Goal: Task Accomplishment & Management: Complete application form

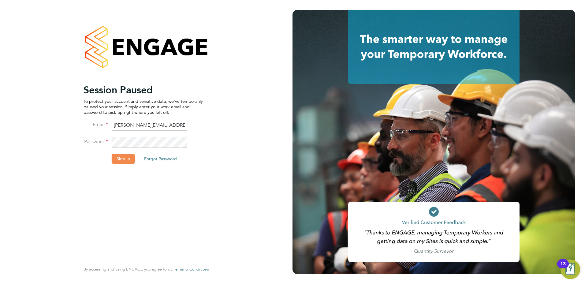
click at [126, 160] on button "Sign In" at bounding box center [123, 159] width 23 height 10
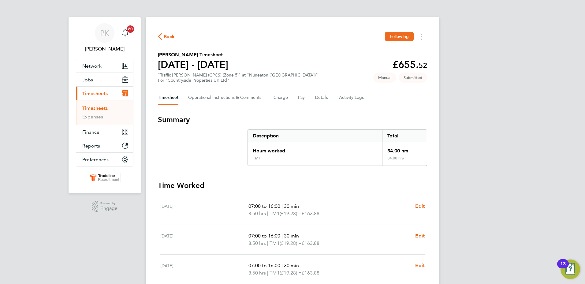
click at [102, 108] on link "Timesheets" at bounding box center [94, 108] width 25 height 6
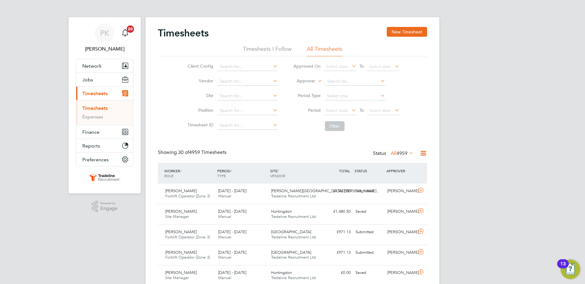
click at [272, 45] on div "Timesheets New Timesheet" at bounding box center [292, 36] width 269 height 18
click at [271, 47] on li "Timesheets I Follow" at bounding box center [267, 50] width 49 height 11
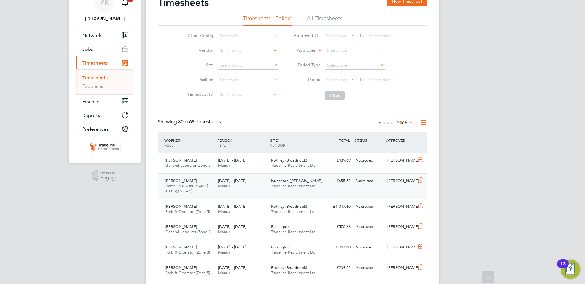
click at [356, 190] on div "Chris Jeffs Traffic Marshall (CPCS) (Zone 5) 28 Jul - 3 Aug 2025 28 Jul - 3 Aug…" at bounding box center [292, 186] width 269 height 26
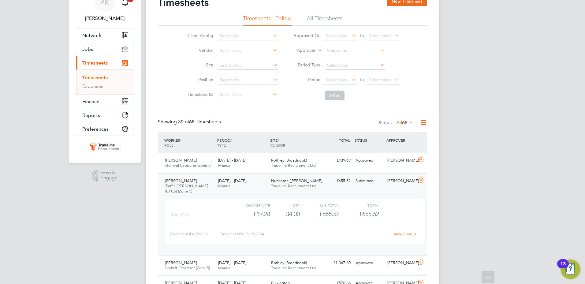
click at [401, 234] on link "View Details" at bounding box center [405, 233] width 22 height 5
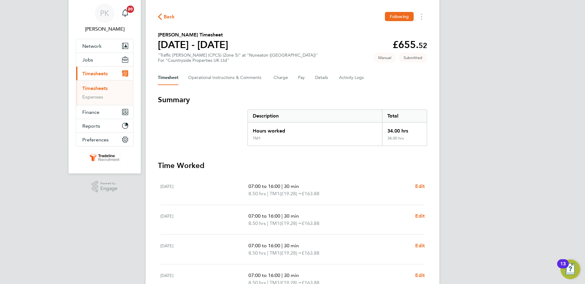
scroll to position [31, 0]
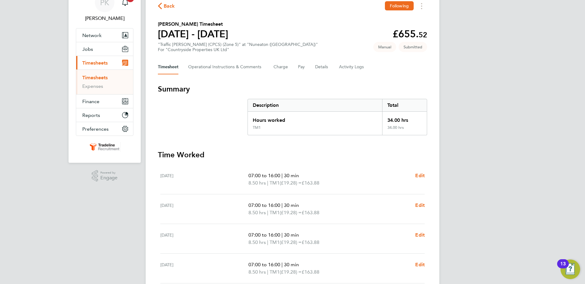
click at [104, 79] on link "Timesheets" at bounding box center [94, 78] width 25 height 6
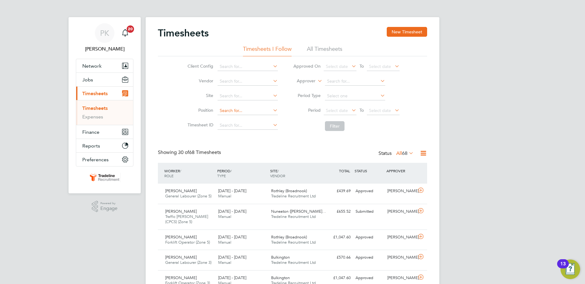
click at [236, 108] on input at bounding box center [248, 110] width 60 height 9
click at [234, 98] on input at bounding box center [248, 96] width 60 height 9
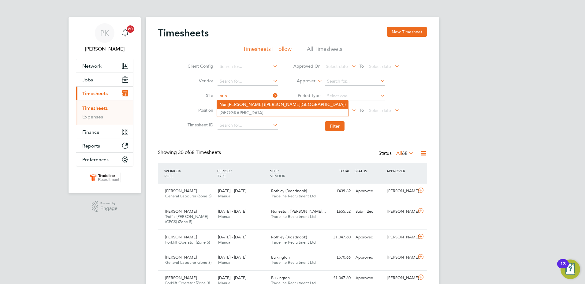
click at [248, 103] on li "Nun eaton (Callendar Farm)" at bounding box center [282, 104] width 131 height 8
type input "Nuneaton (Callendar Farm)"
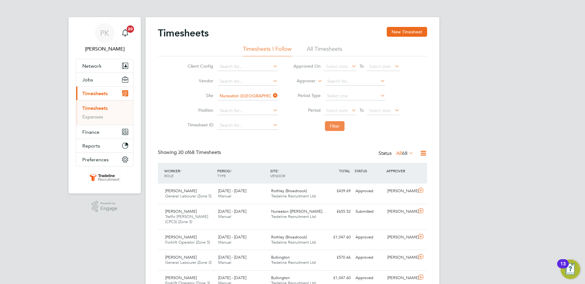
click at [333, 124] on button "Filter" at bounding box center [335, 126] width 20 height 10
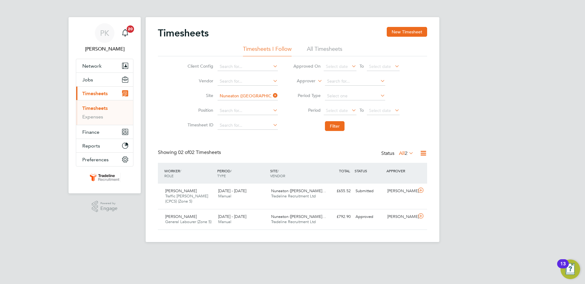
click at [320, 46] on li "All Timesheets" at bounding box center [324, 50] width 35 height 11
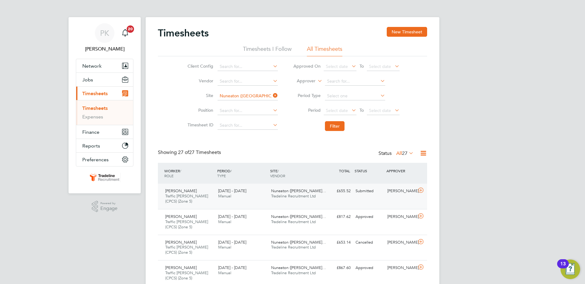
click at [379, 203] on div "Chris Jeffs Traffic Marshall (CPCS) (Zone 5) 28 Jul - 3 Aug 2025 28 Jul - 3 Aug…" at bounding box center [292, 196] width 269 height 25
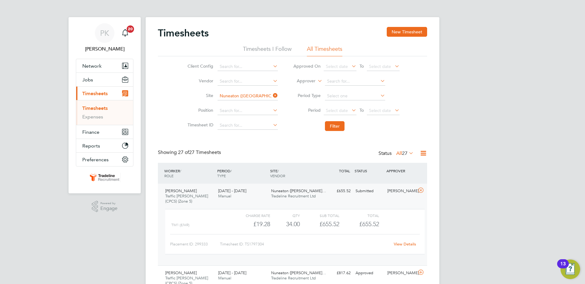
click at [409, 244] on link "View Details" at bounding box center [405, 243] width 22 height 5
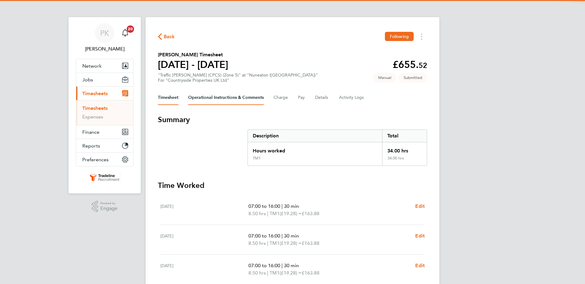
click at [231, 102] on Comments-tab "Operational Instructions & Comments" at bounding box center [226, 97] width 76 height 15
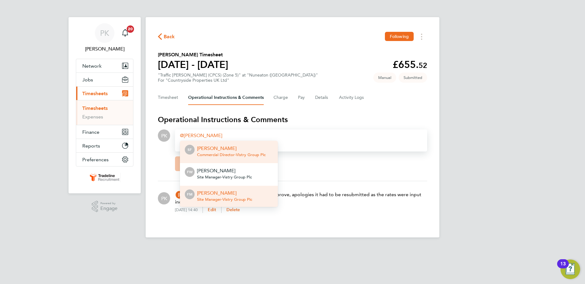
click at [244, 190] on p "[PERSON_NAME]" at bounding box center [224, 192] width 55 height 7
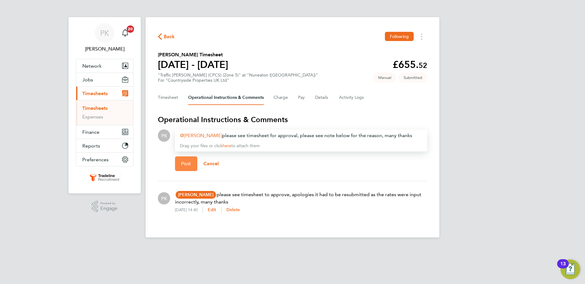
click at [189, 162] on span "Post" at bounding box center [186, 164] width 10 height 6
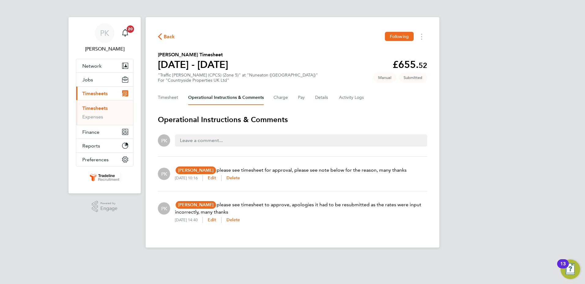
click at [92, 108] on link "Timesheets" at bounding box center [94, 108] width 25 height 6
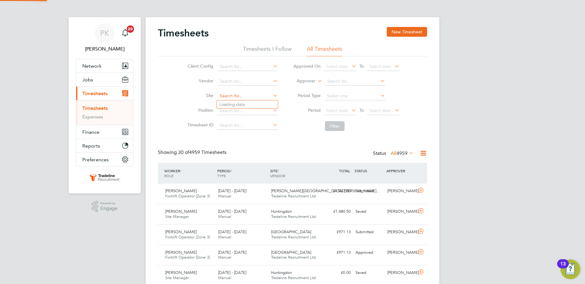
click at [241, 98] on input at bounding box center [248, 96] width 60 height 9
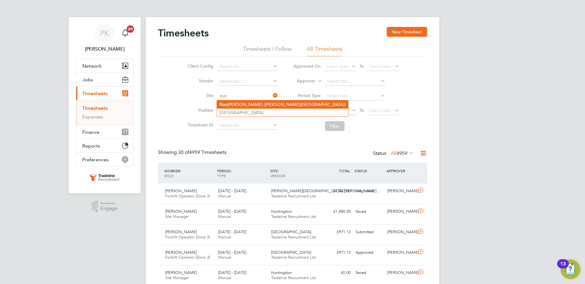
click at [243, 106] on li "Nun eaton (Callendar Farm)" at bounding box center [282, 104] width 131 height 8
type input "Nuneaton (Callendar Farm)"
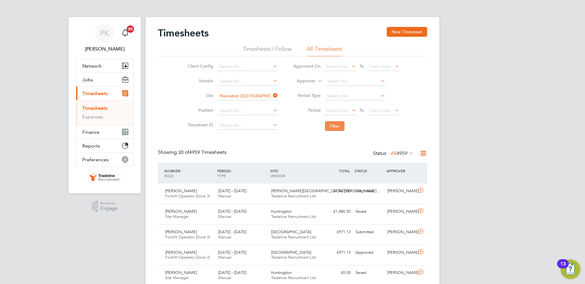
click at [331, 123] on button "Filter" at bounding box center [335, 126] width 20 height 10
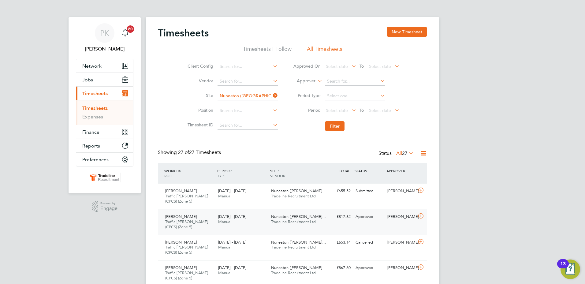
click at [374, 226] on div "Chris Jeffs Traffic Marshall (CPCS) (Zone 5) 4 - 10 Aug 2025 4 - 10 Aug 2025 Ma…" at bounding box center [292, 222] width 269 height 26
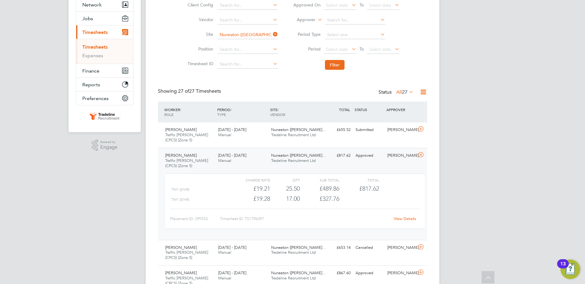
click at [397, 218] on link "View Details" at bounding box center [405, 218] width 22 height 5
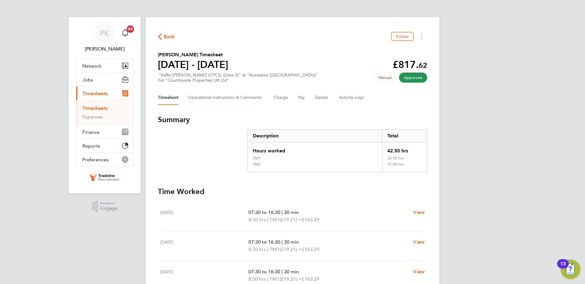
click at [97, 93] on span "Timesheets" at bounding box center [94, 94] width 25 height 6
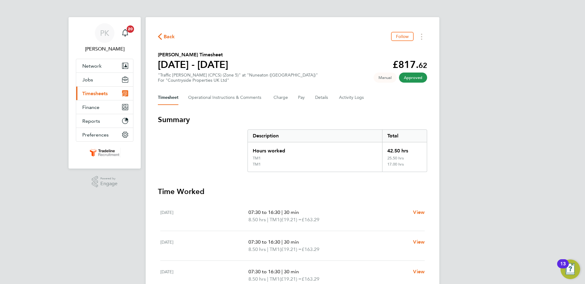
click at [96, 93] on span "Timesheets" at bounding box center [94, 94] width 25 height 6
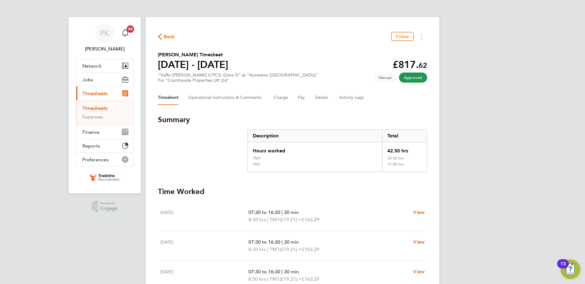
click at [94, 109] on link "Timesheets" at bounding box center [94, 108] width 25 height 6
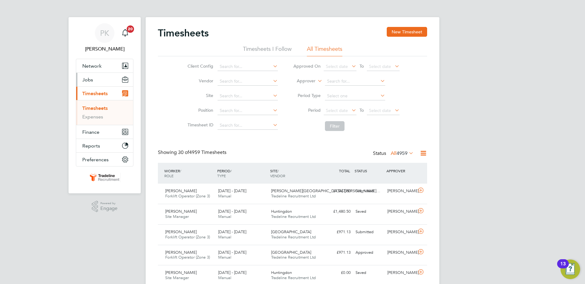
click at [84, 79] on span "Jobs" at bounding box center [87, 80] width 11 height 6
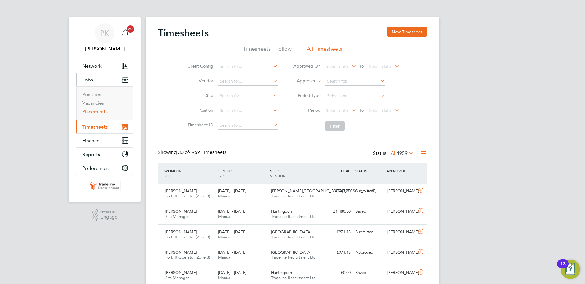
click at [93, 113] on link "Placements" at bounding box center [94, 112] width 25 height 6
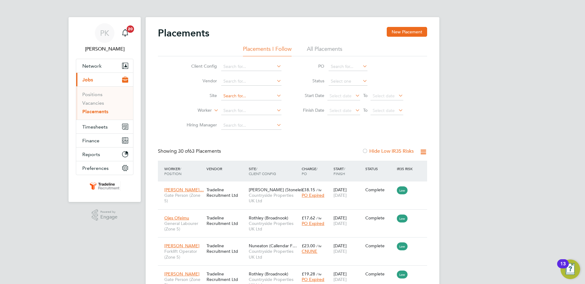
click at [239, 96] on input at bounding box center [251, 96] width 60 height 9
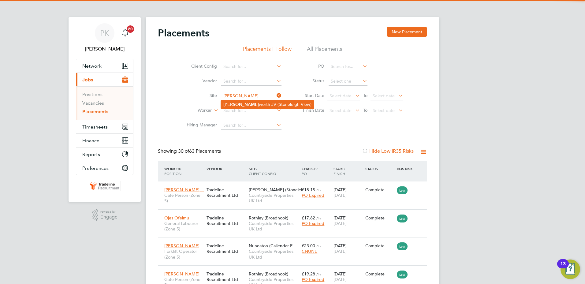
click at [239, 102] on li "[PERSON_NAME] worth JV (Stoneleigh View)" at bounding box center [267, 104] width 93 height 8
type input "Kenilworth JV (Stoneleigh View)"
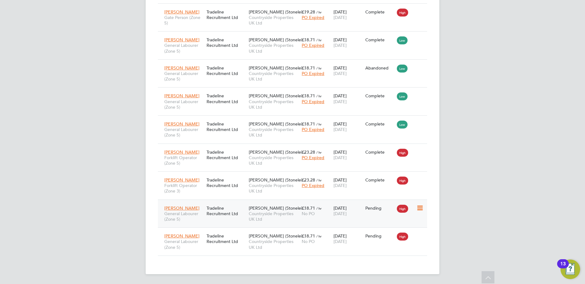
click at [418, 208] on icon at bounding box center [419, 207] width 6 height 7
click at [389, 246] on li "Start" at bounding box center [400, 246] width 43 height 9
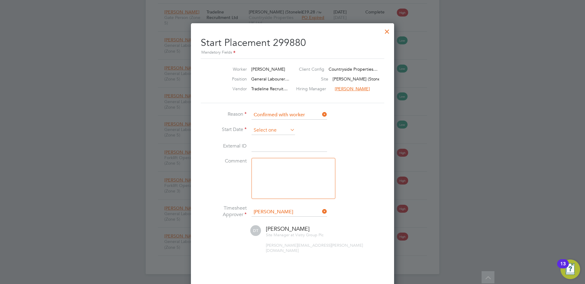
click at [264, 131] on input at bounding box center [273, 130] width 43 height 9
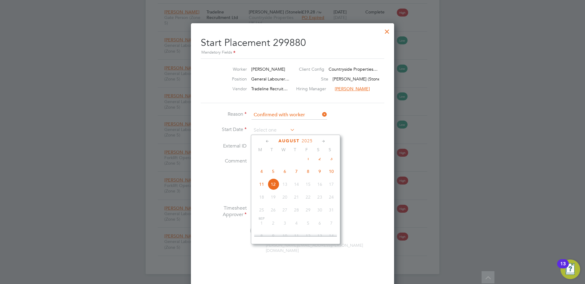
click at [263, 174] on span "4" at bounding box center [262, 172] width 12 height 12
type input "[DATE]"
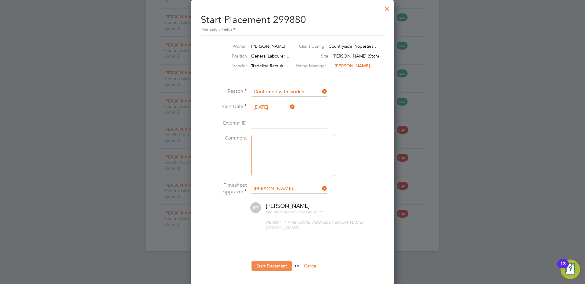
click at [272, 261] on button "Start Placement" at bounding box center [272, 266] width 40 height 10
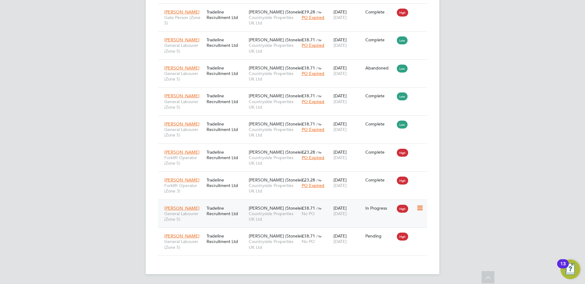
click at [419, 206] on icon at bounding box center [419, 207] width 6 height 7
click at [420, 236] on icon at bounding box center [419, 235] width 6 height 7
click at [387, 273] on li "Start" at bounding box center [400, 274] width 43 height 9
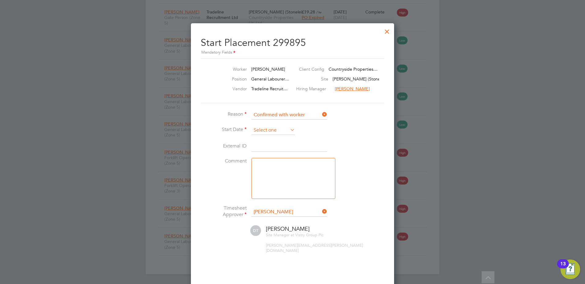
click at [268, 126] on input at bounding box center [273, 130] width 43 height 9
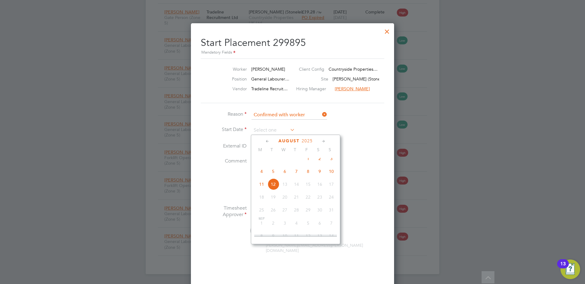
click at [262, 175] on span "4" at bounding box center [262, 172] width 12 height 12
type input "[DATE]"
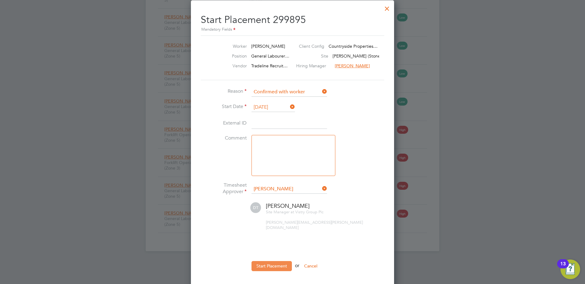
click at [273, 261] on button "Start Placement" at bounding box center [272, 266] width 40 height 10
